Goal: Information Seeking & Learning: Compare options

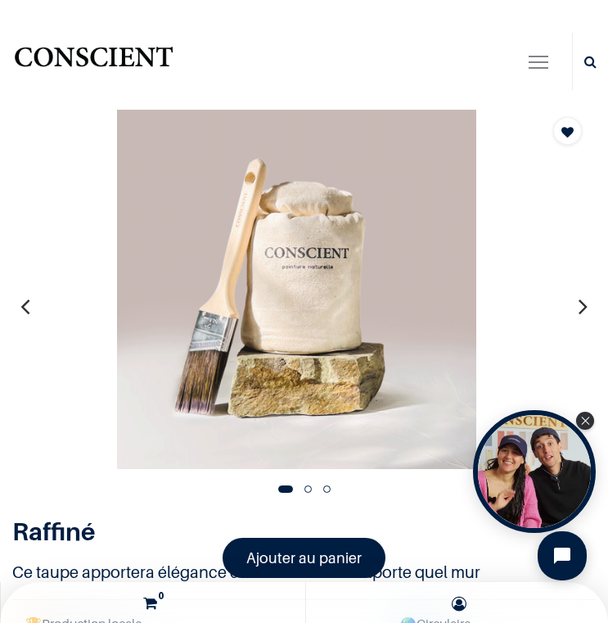
click at [589, 301] on div at bounding box center [304, 306] width 608 height 395
click at [579, 306] on icon "button" at bounding box center [583, 306] width 9 height 44
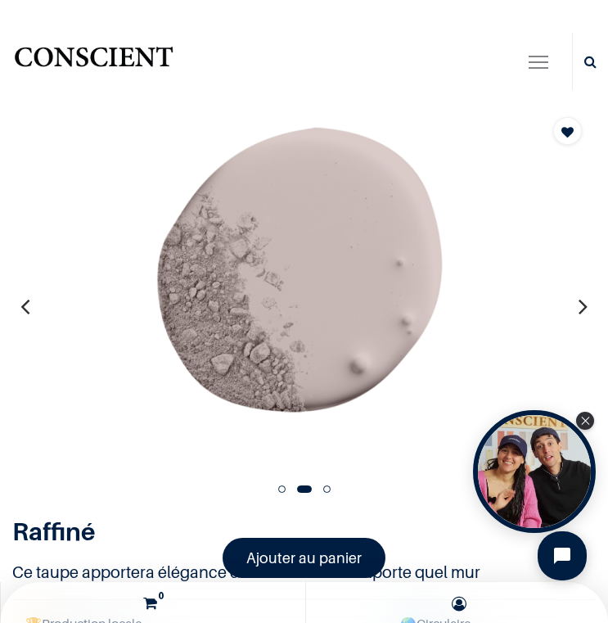
click at [579, 306] on icon "button" at bounding box center [583, 306] width 9 height 44
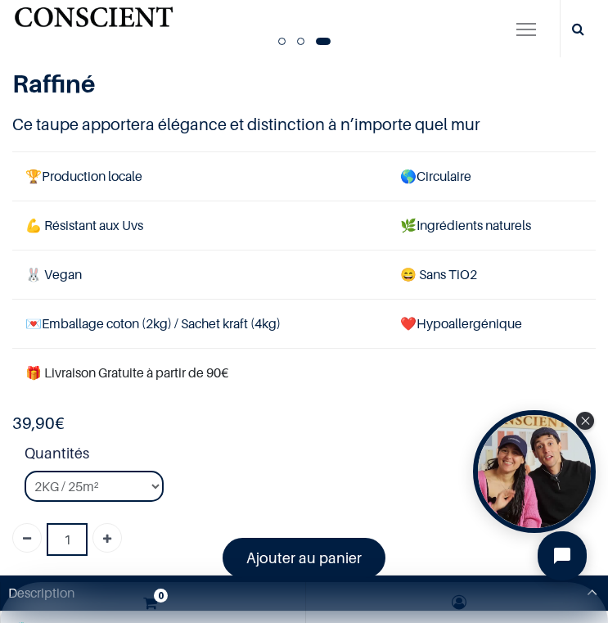
scroll to position [409, 0]
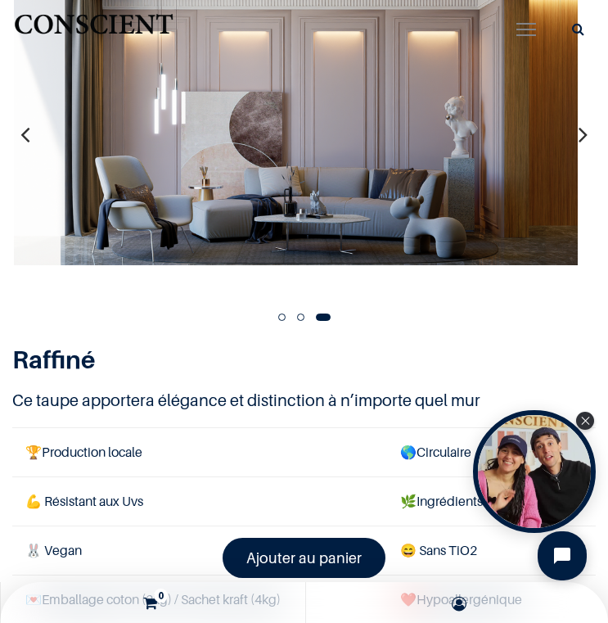
scroll to position [82, 0]
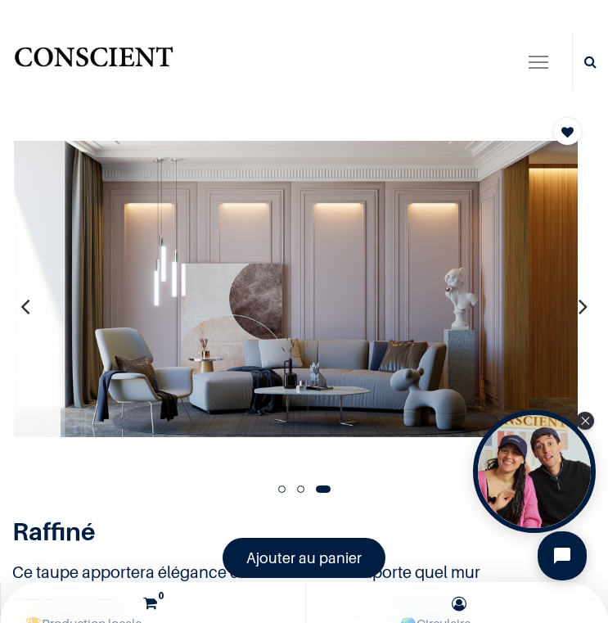
click at [112, 58] on img "Logo of Conscient" at bounding box center [93, 61] width 163 height 43
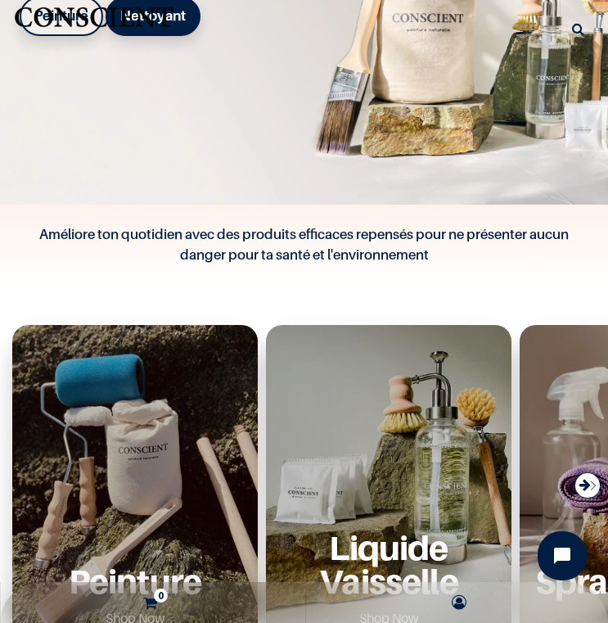
click at [71, 32] on img "Logo of Conscient" at bounding box center [93, 21] width 163 height 43
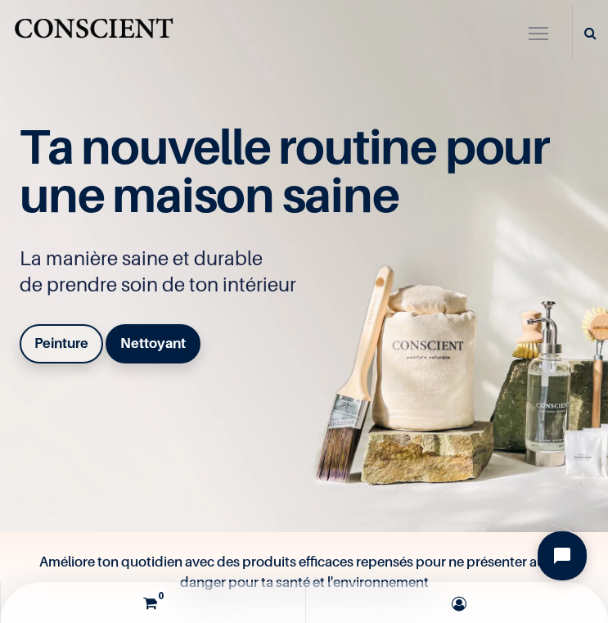
click at [67, 346] on b "Peinture" at bounding box center [61, 343] width 54 height 16
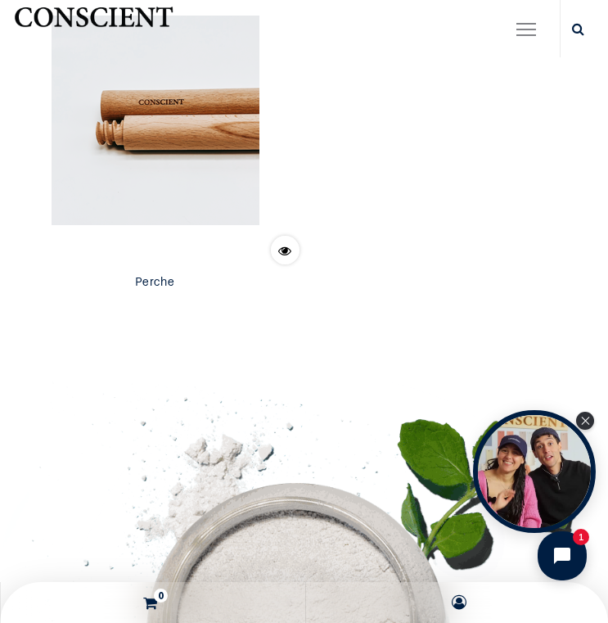
scroll to position [7862, 0]
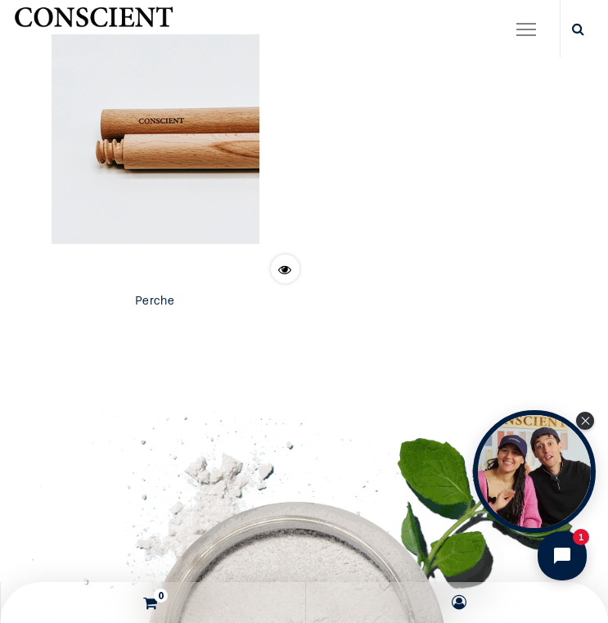
click at [587, 418] on icon "Close Tolstoy widget" at bounding box center [585, 421] width 9 height 8
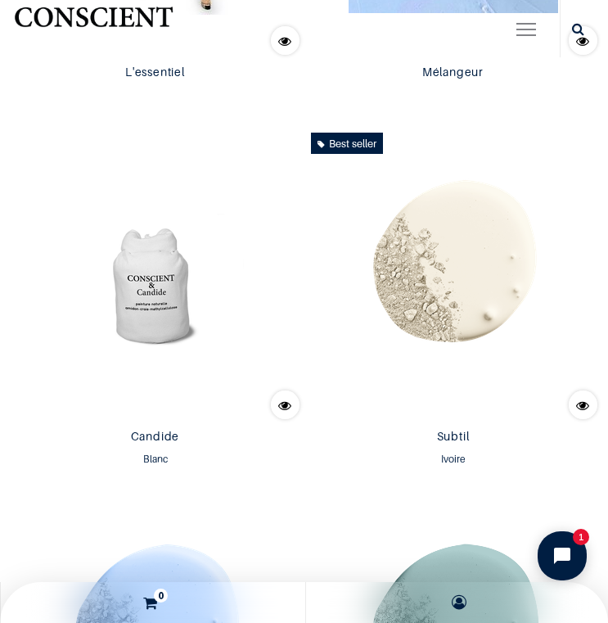
scroll to position [1165, 0]
click at [109, 259] on img at bounding box center [155, 273] width 297 height 297
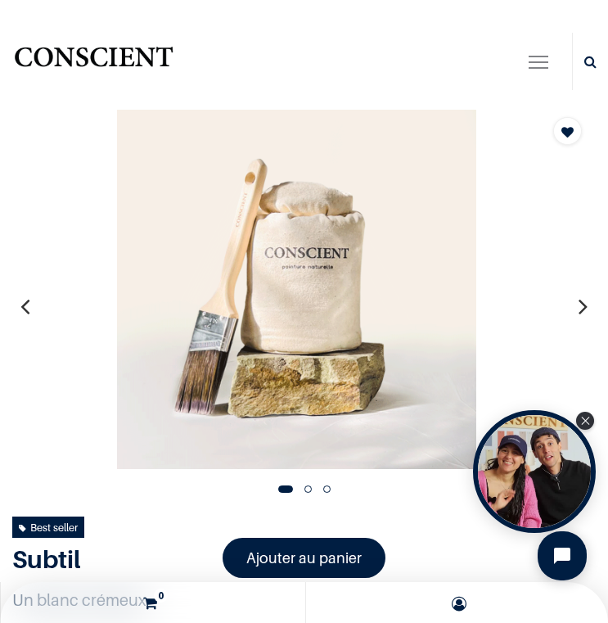
click at [579, 300] on icon "button" at bounding box center [583, 306] width 9 height 44
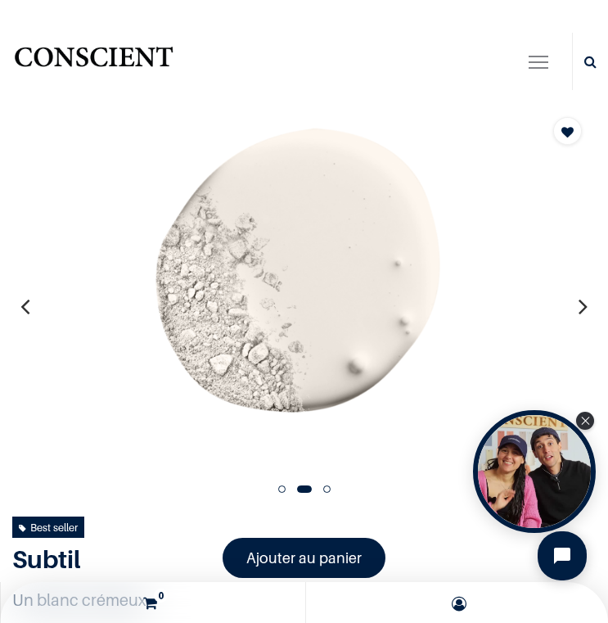
click at [579, 300] on icon "button" at bounding box center [583, 306] width 9 height 44
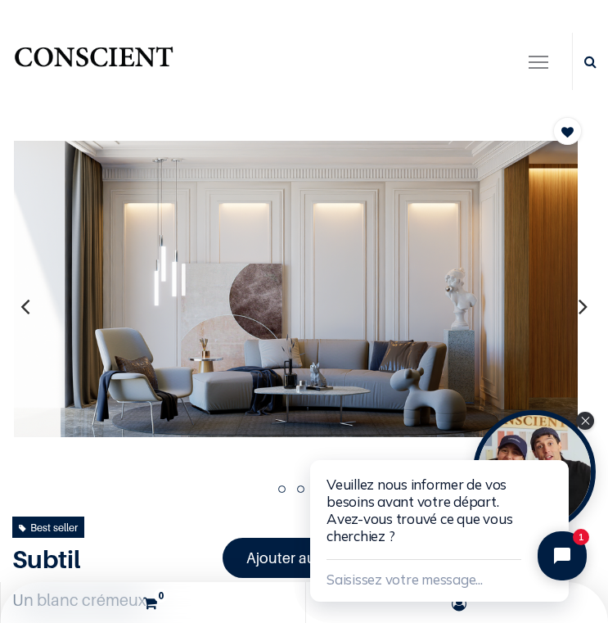
click at [586, 423] on html "Veuillez nous informer de vos besoins avant votre départ. Avez-vous trouvé ce q…" at bounding box center [451, 514] width 314 height 217
click at [552, 430] on button "Close chat widget" at bounding box center [557, 441] width 23 height 23
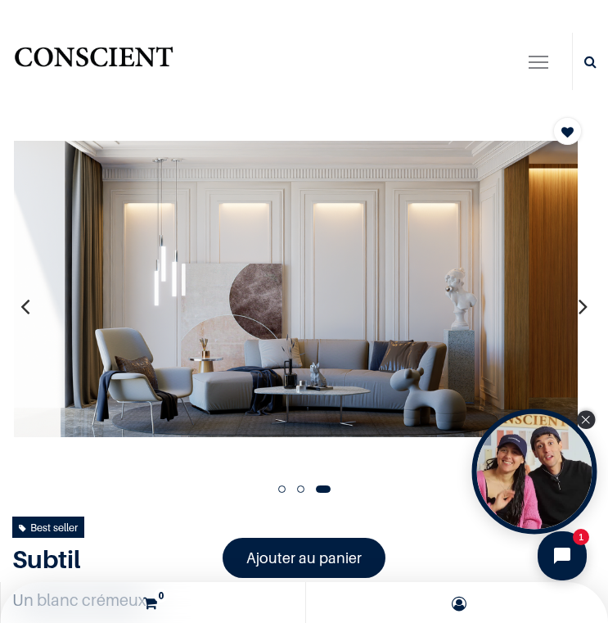
click at [584, 417] on icon "Close Tolstoy widget" at bounding box center [585, 420] width 9 height 8
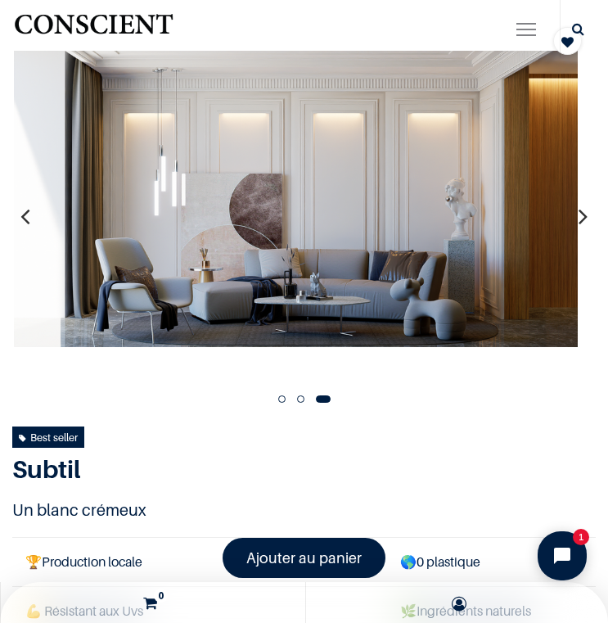
scroll to position [246, 0]
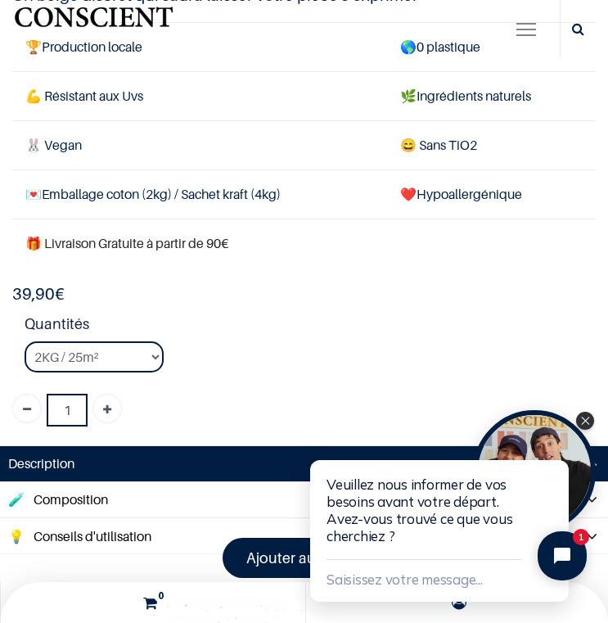
scroll to position [164, 0]
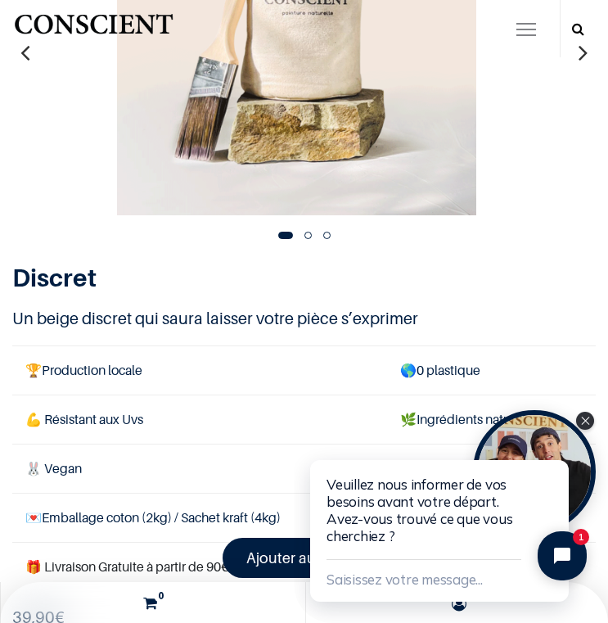
click at [566, 54] on link at bounding box center [578, 28] width 29 height 57
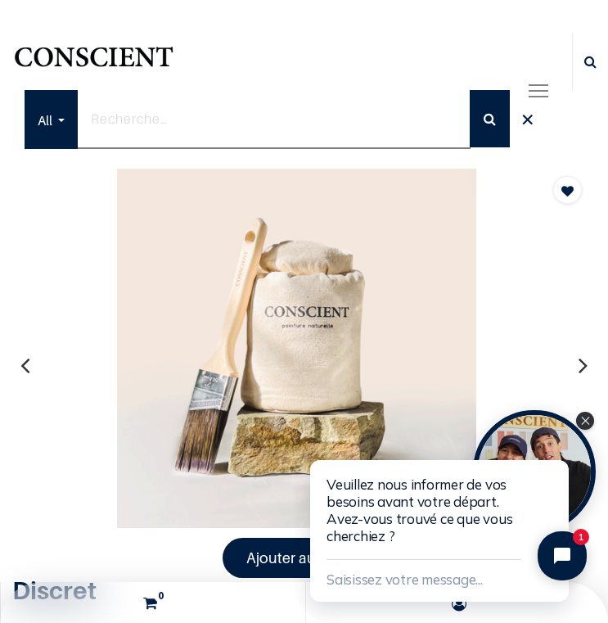
click at [571, 363] on button "button" at bounding box center [583, 365] width 25 height 61
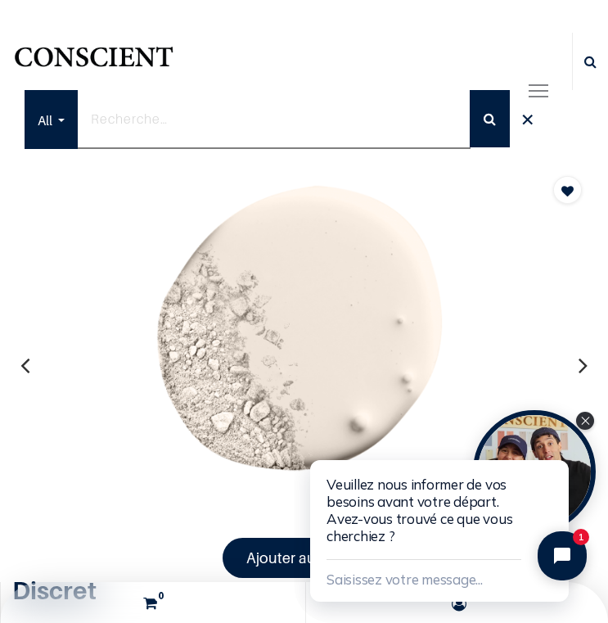
click at [571, 363] on button "button" at bounding box center [583, 365] width 25 height 61
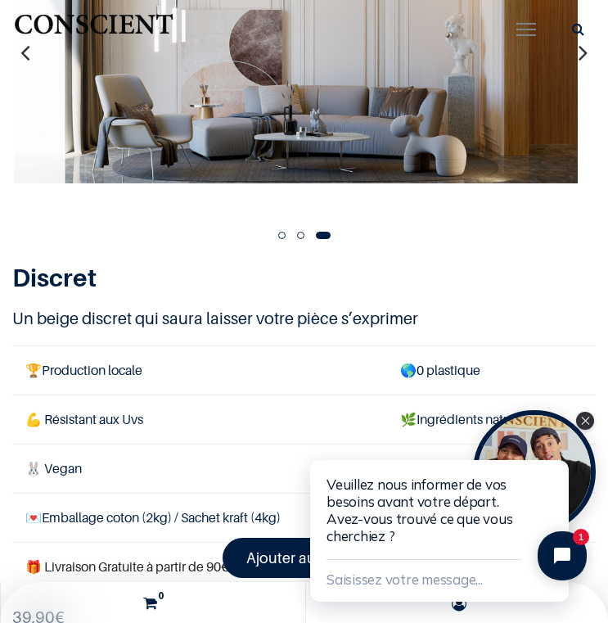
scroll to position [82, 0]
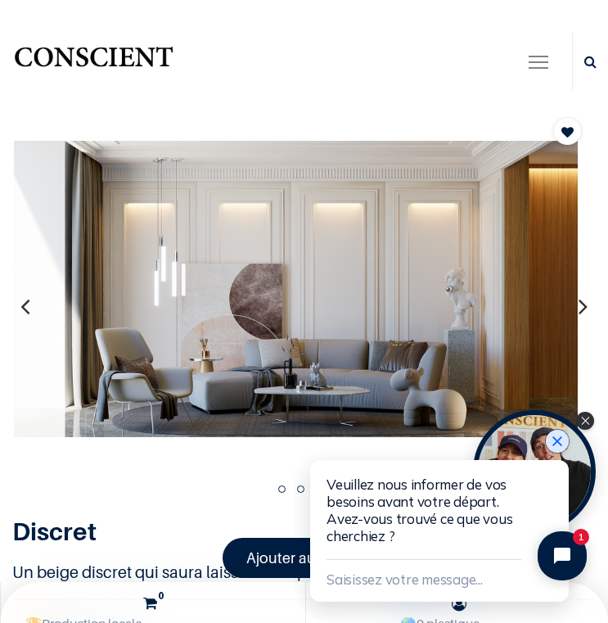
click at [557, 445] on icon "Close chat widget" at bounding box center [557, 441] width 16 height 16
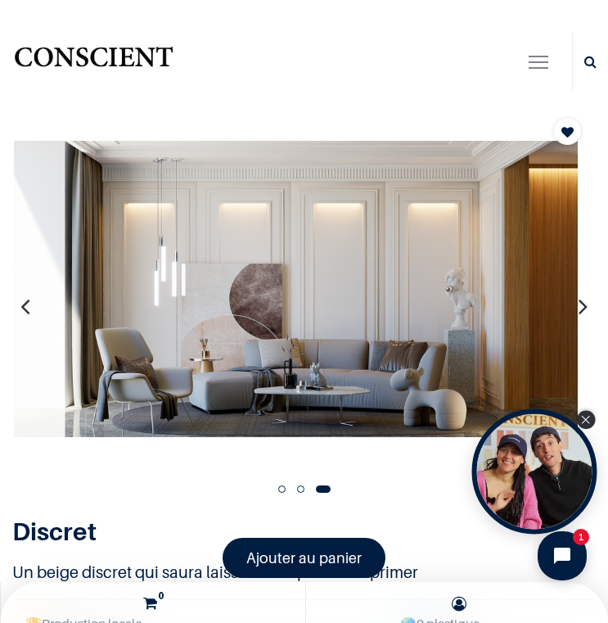
click at [590, 419] on icon "Close Tolstoy widget" at bounding box center [585, 420] width 9 height 8
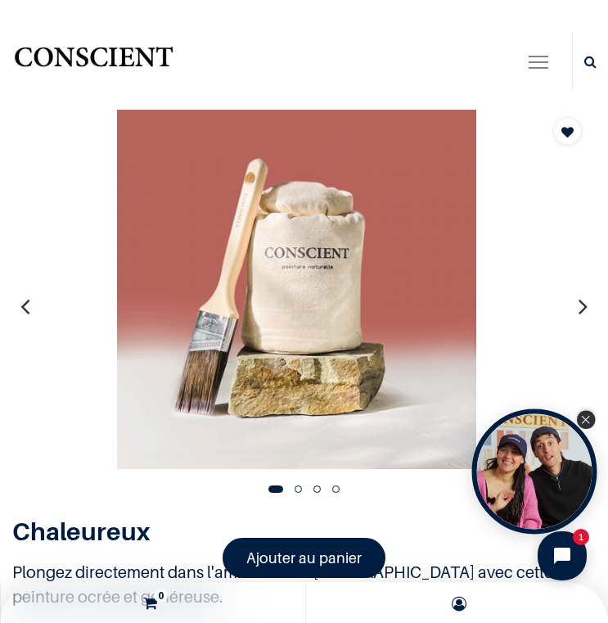
click at [582, 417] on div "Close Tolstoy widget" at bounding box center [586, 420] width 18 height 18
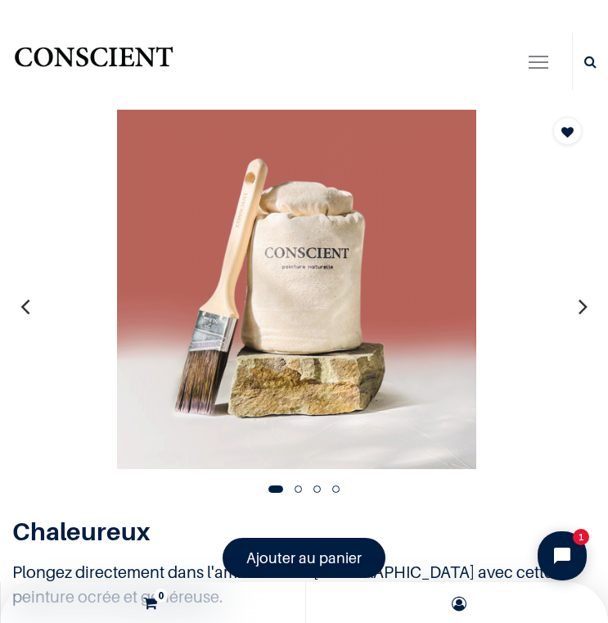
click at [579, 303] on icon "button" at bounding box center [583, 306] width 9 height 44
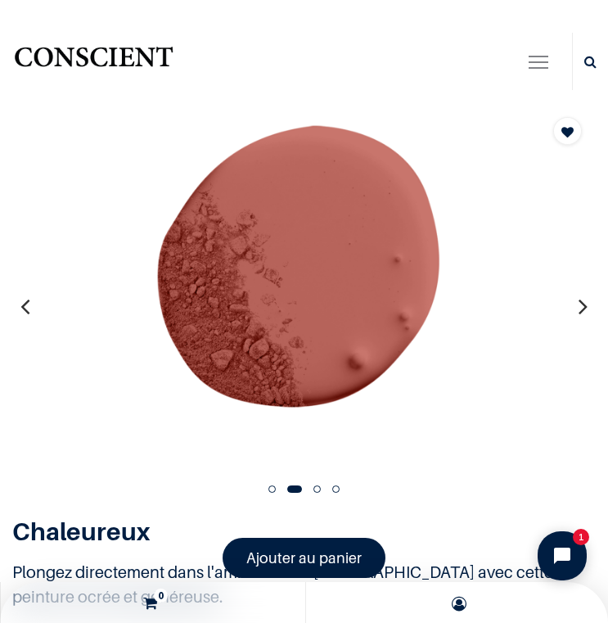
click at [579, 303] on icon "button" at bounding box center [583, 306] width 9 height 44
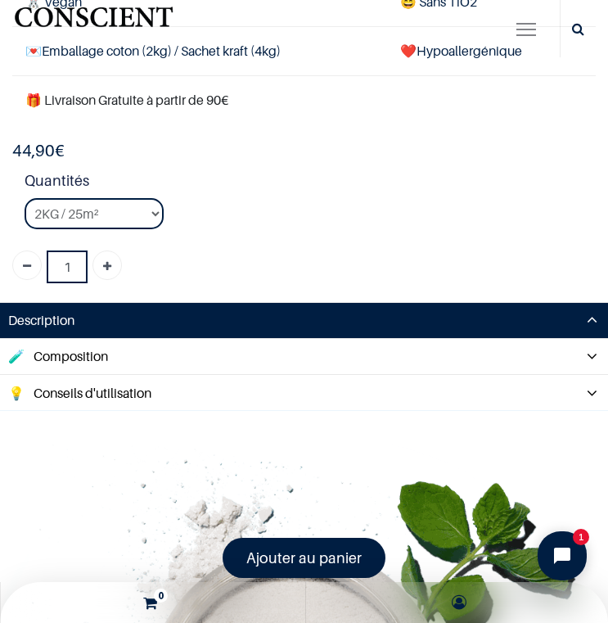
scroll to position [306, 0]
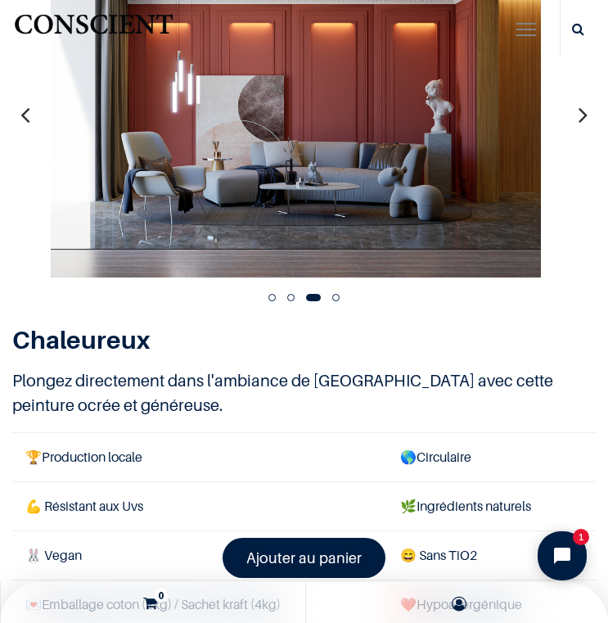
scroll to position [164, 0]
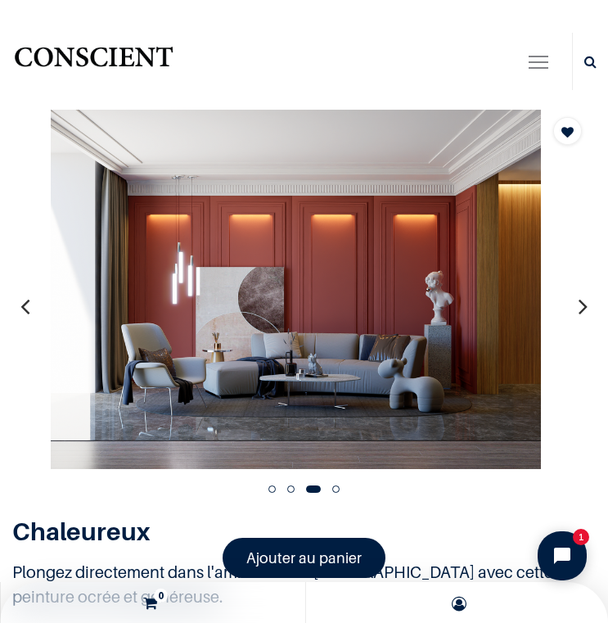
click at [579, 305] on icon "button" at bounding box center [583, 306] width 9 height 44
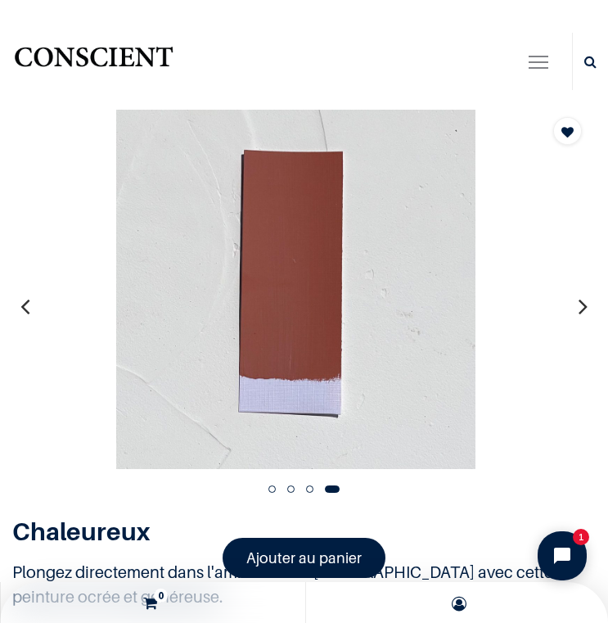
click at [22, 305] on icon "button" at bounding box center [24, 306] width 9 height 44
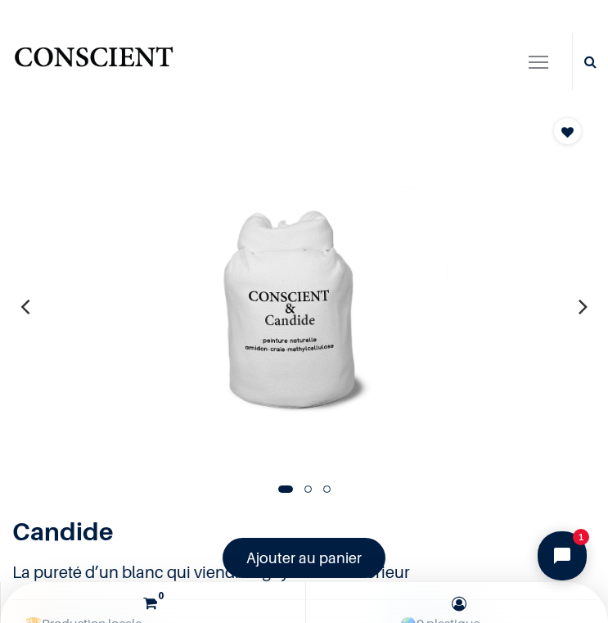
click at [577, 311] on button "button" at bounding box center [583, 306] width 25 height 61
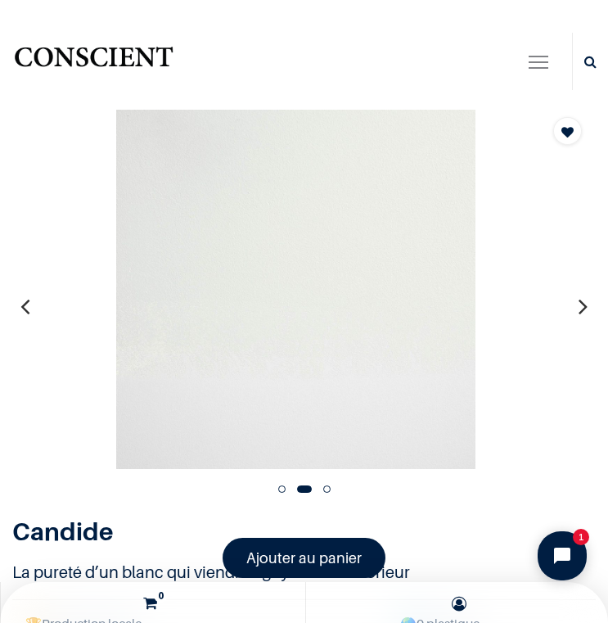
click at [577, 311] on button "button" at bounding box center [583, 306] width 25 height 61
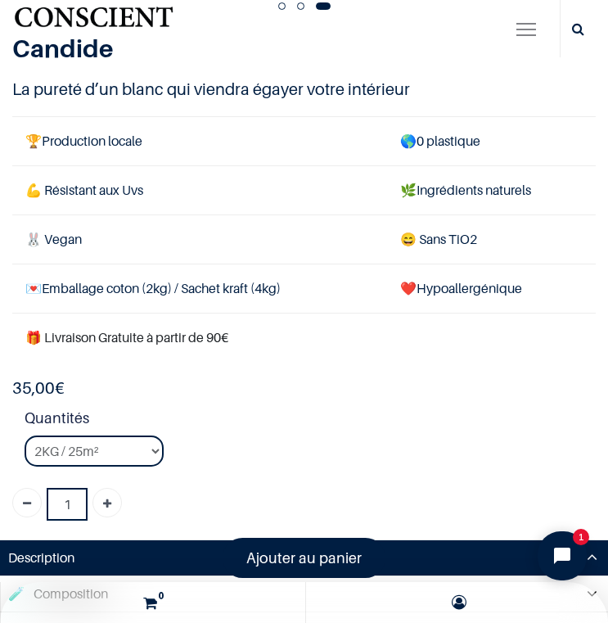
scroll to position [409, 0]
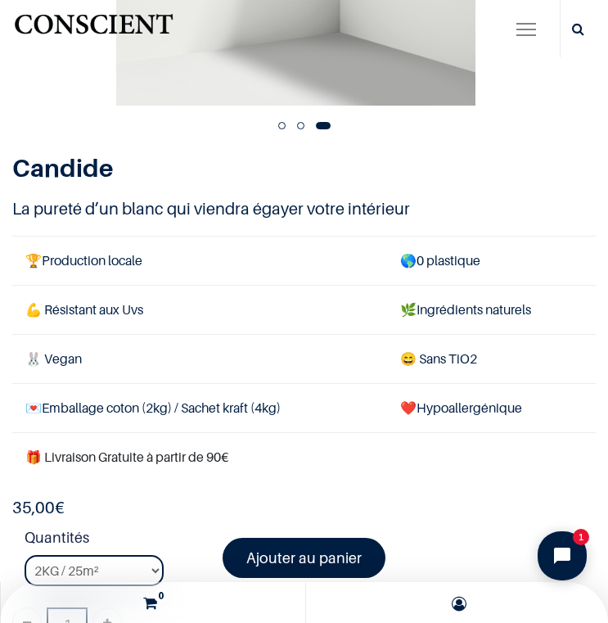
scroll to position [173, 0]
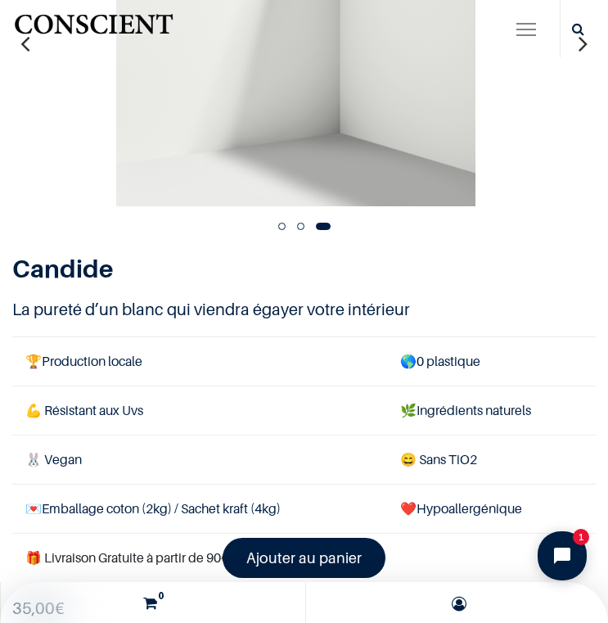
scroll to position [59, 0]
